Goal: Information Seeking & Learning: Learn about a topic

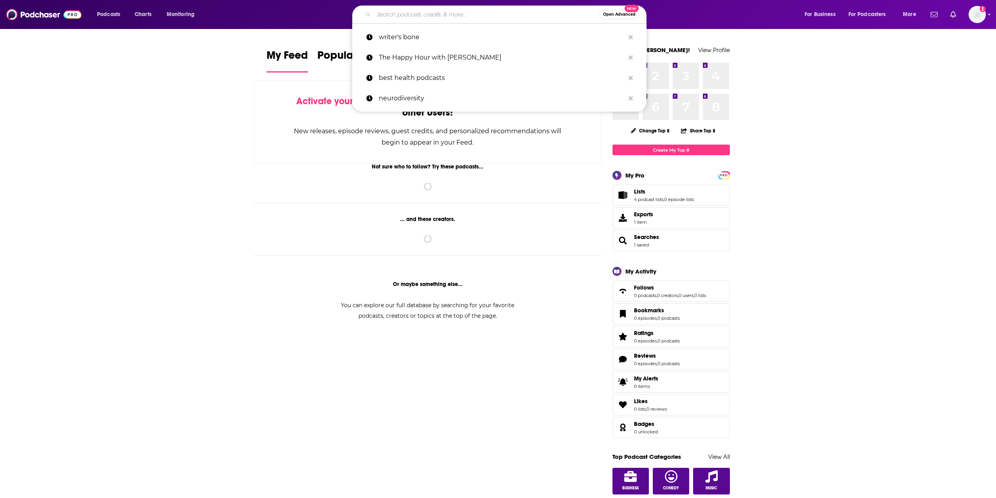
click at [419, 15] on input "Search podcasts, credits, & more..." at bounding box center [487, 14] width 226 height 13
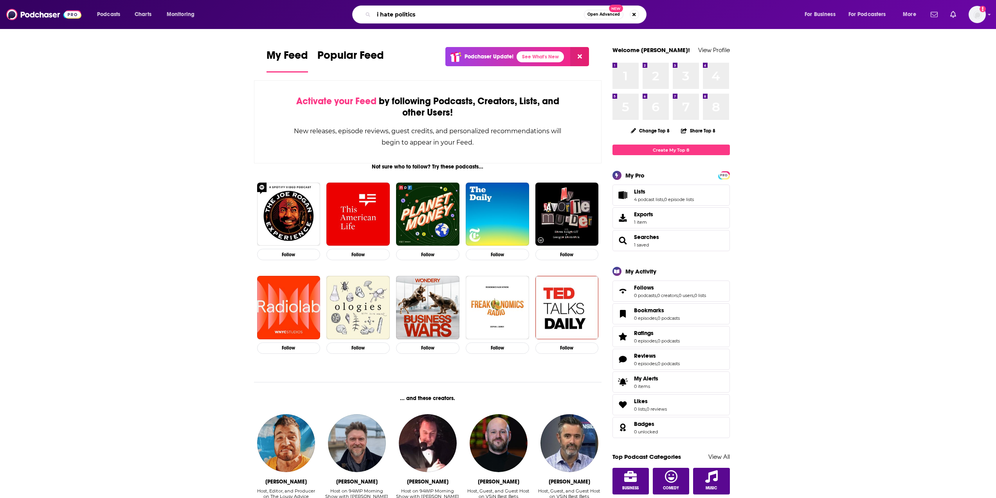
type input "i hate politics"
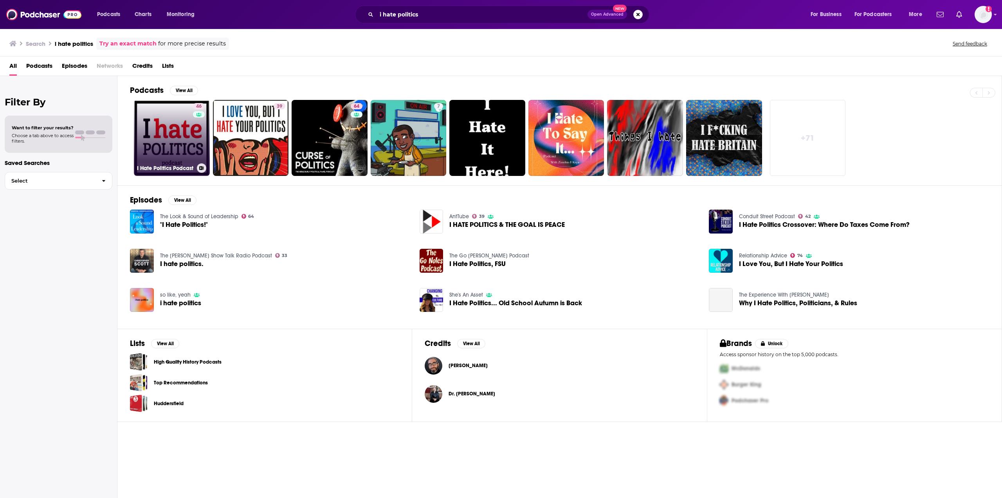
click at [197, 134] on div "46" at bounding box center [200, 133] width 14 height 60
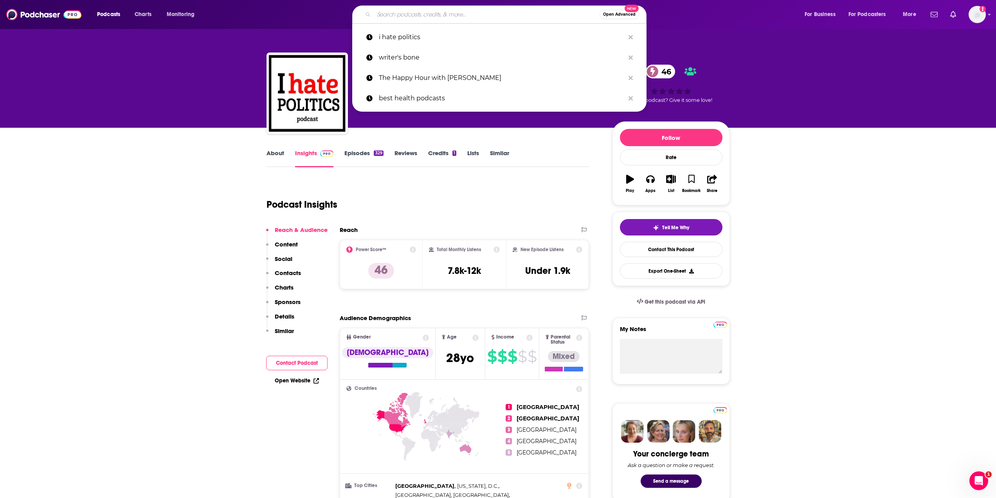
click at [412, 11] on input "Search podcasts, credits, & more..." at bounding box center [487, 14] width 226 height 13
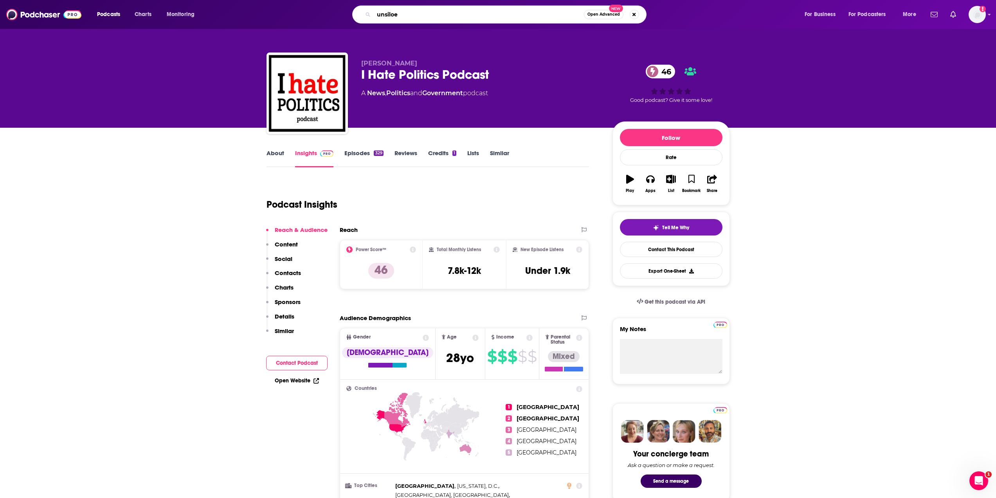
type input "unsiloed"
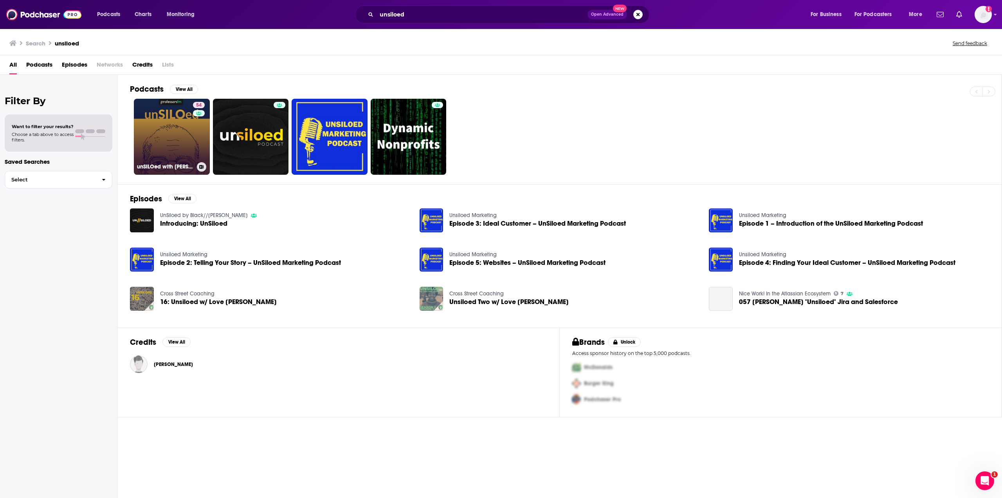
click at [182, 135] on link "54 unSILOed with [PERSON_NAME]" at bounding box center [172, 137] width 76 height 76
